Goal: Transaction & Acquisition: Purchase product/service

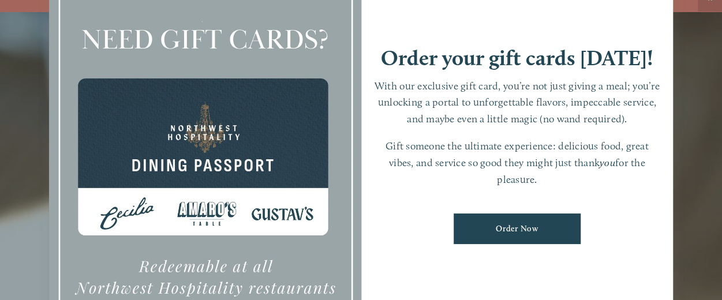
scroll to position [24, 0]
click at [516, 233] on link "Order Now" at bounding box center [517, 229] width 127 height 31
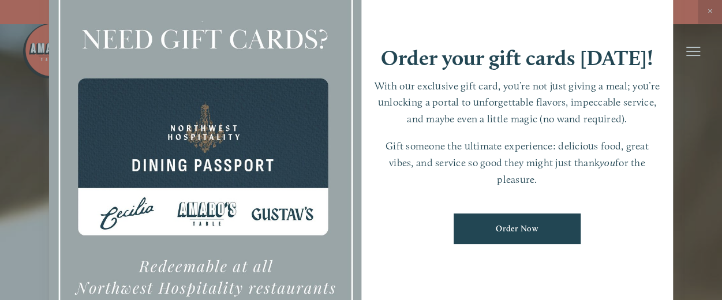
scroll to position [0, 0]
click at [710, 10] on div at bounding box center [361, 150] width 722 height 300
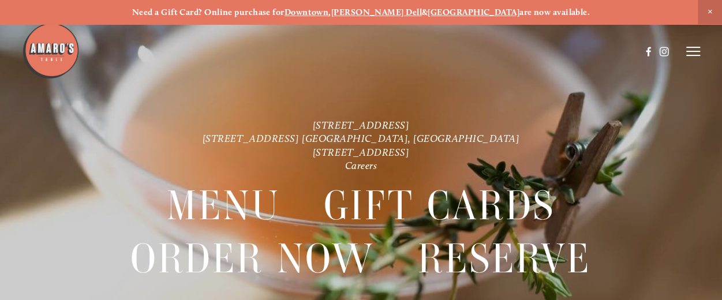
scroll to position [16, 0]
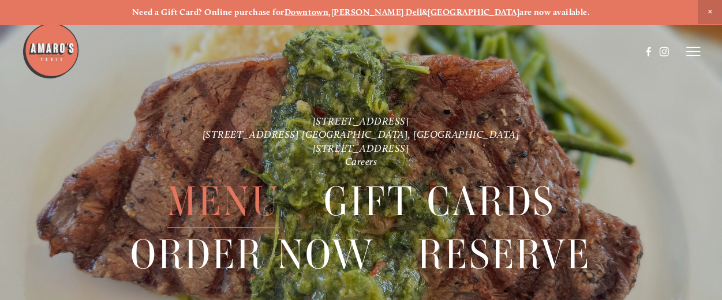
click at [204, 192] on span "Menu" at bounding box center [223, 202] width 113 height 53
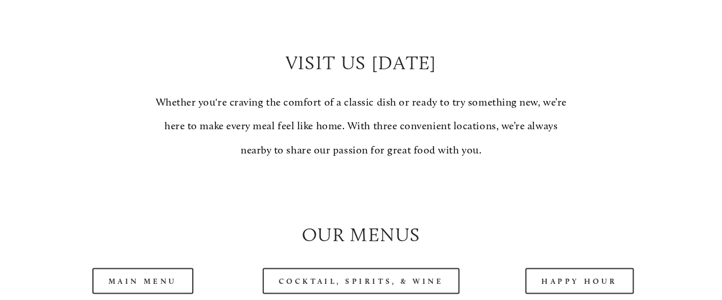
scroll to position [1039, 0]
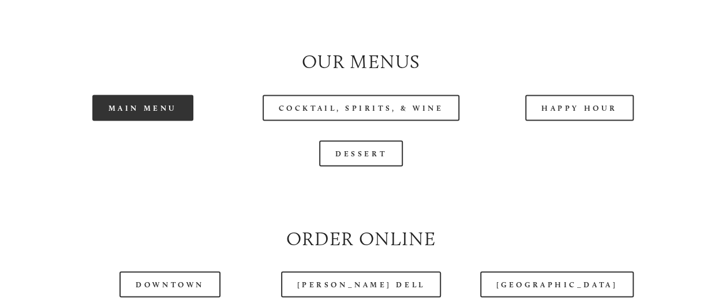
click at [156, 121] on link "Main Menu" at bounding box center [142, 108] width 101 height 26
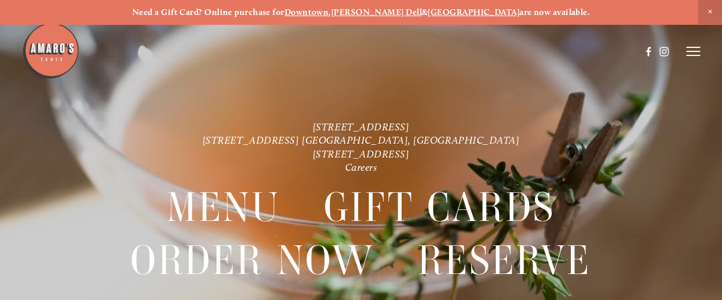
scroll to position [16, 0]
